Goal: Use online tool/utility

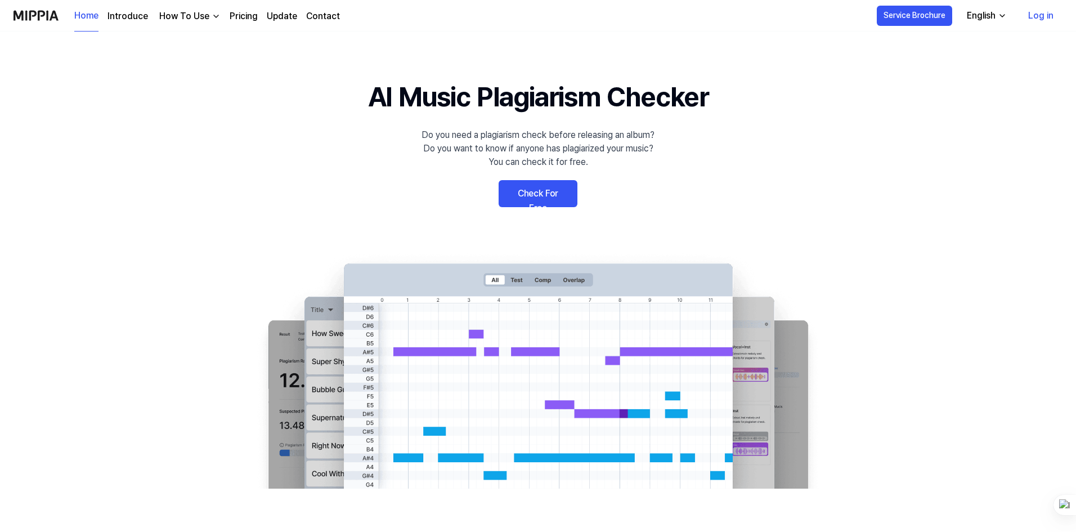
click at [560, 194] on link "Check For Free" at bounding box center [538, 193] width 79 height 27
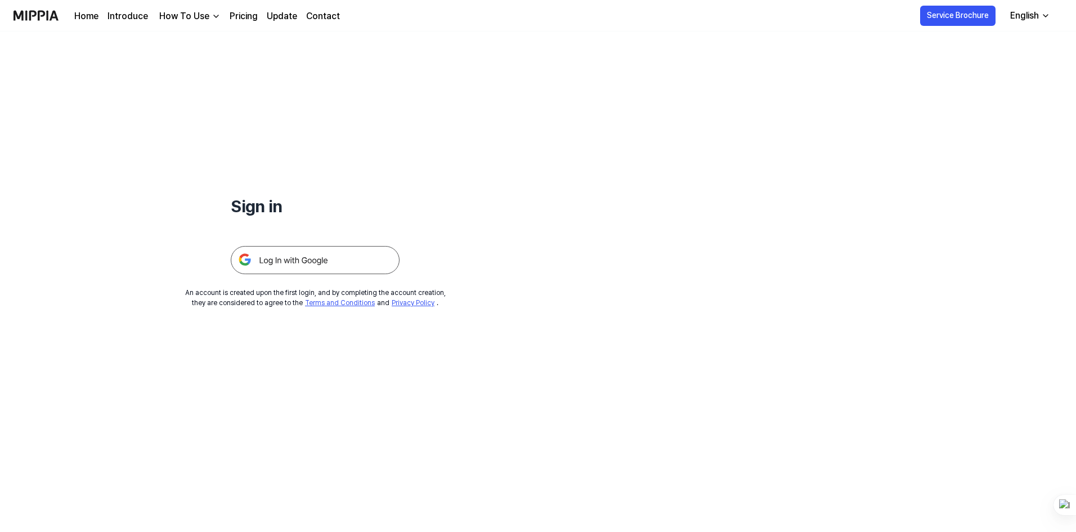
click at [309, 259] on img at bounding box center [315, 260] width 169 height 28
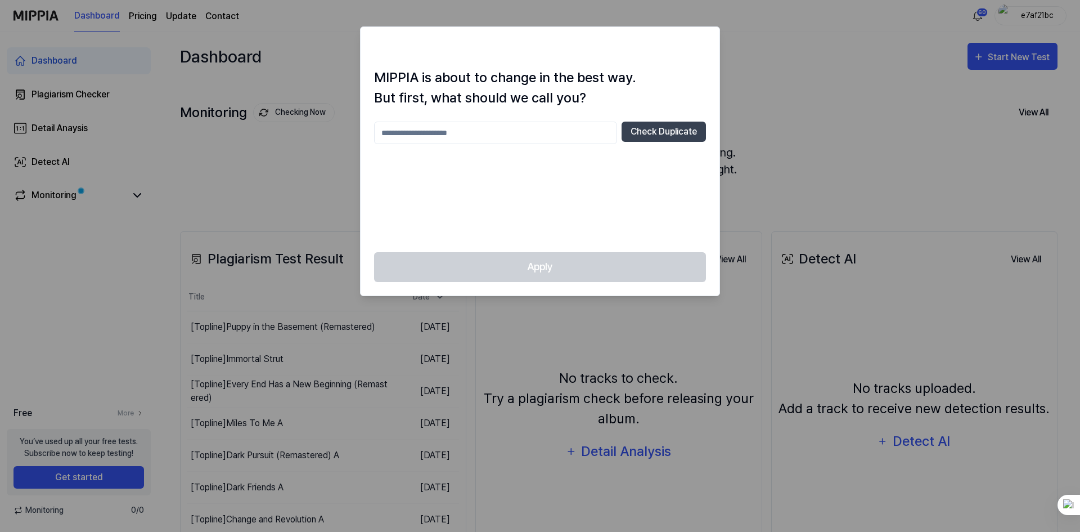
click at [500, 133] on input "text" at bounding box center [495, 133] width 243 height 23
type input "*****"
click at [668, 129] on button "Check Duplicate" at bounding box center [664, 132] width 84 height 20
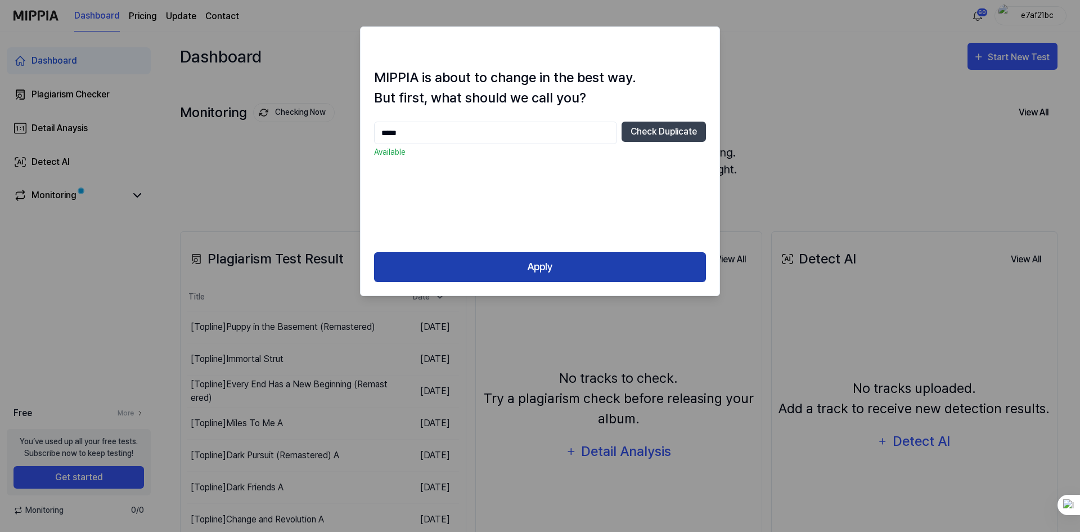
click at [527, 268] on button "Apply" at bounding box center [540, 267] width 332 height 30
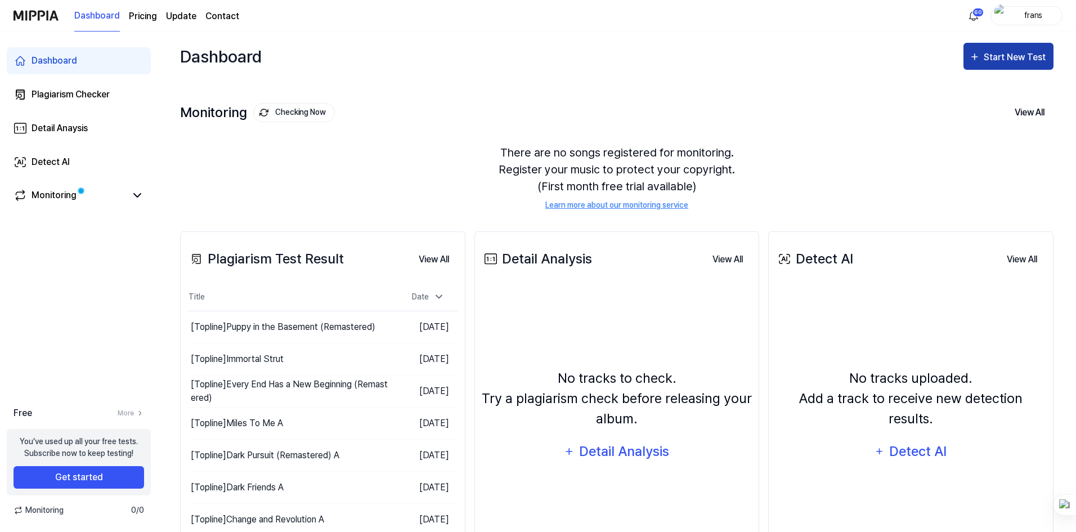
click at [993, 59] on div "Start New Test" at bounding box center [1016, 57] width 64 height 15
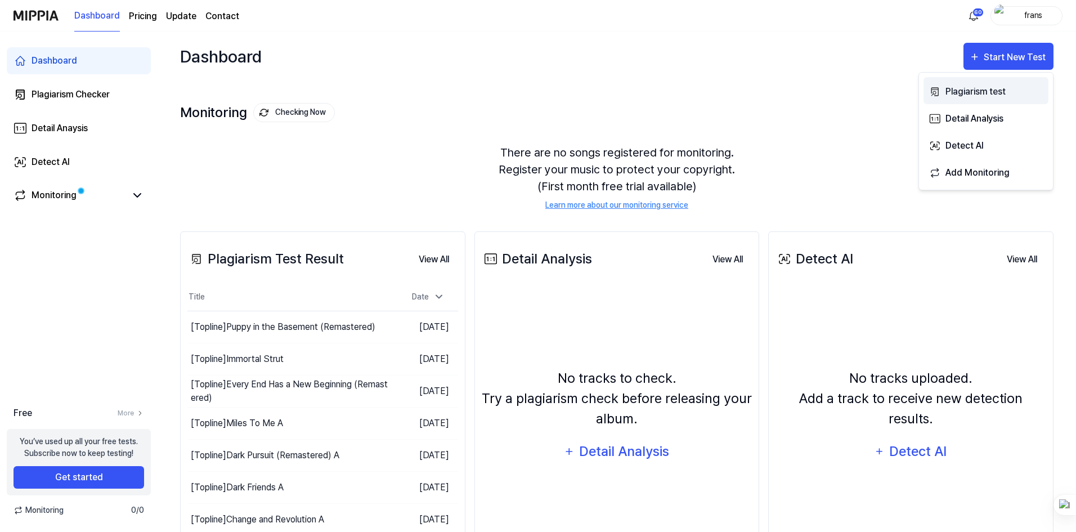
click at [976, 89] on div "Plagiarism test" at bounding box center [994, 91] width 98 height 15
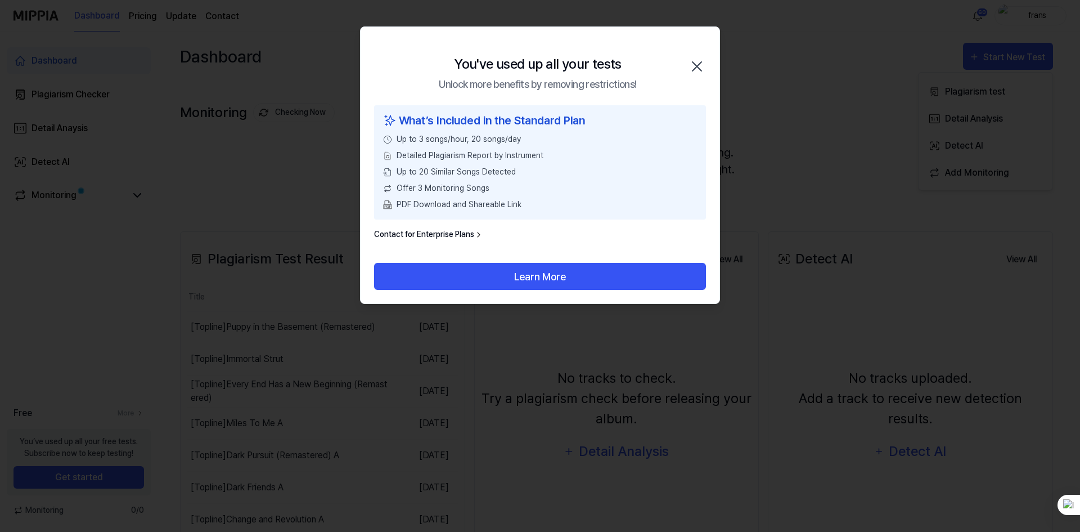
click at [698, 66] on icon "button" at bounding box center [697, 66] width 9 height 9
